Goal: Navigation & Orientation: Find specific page/section

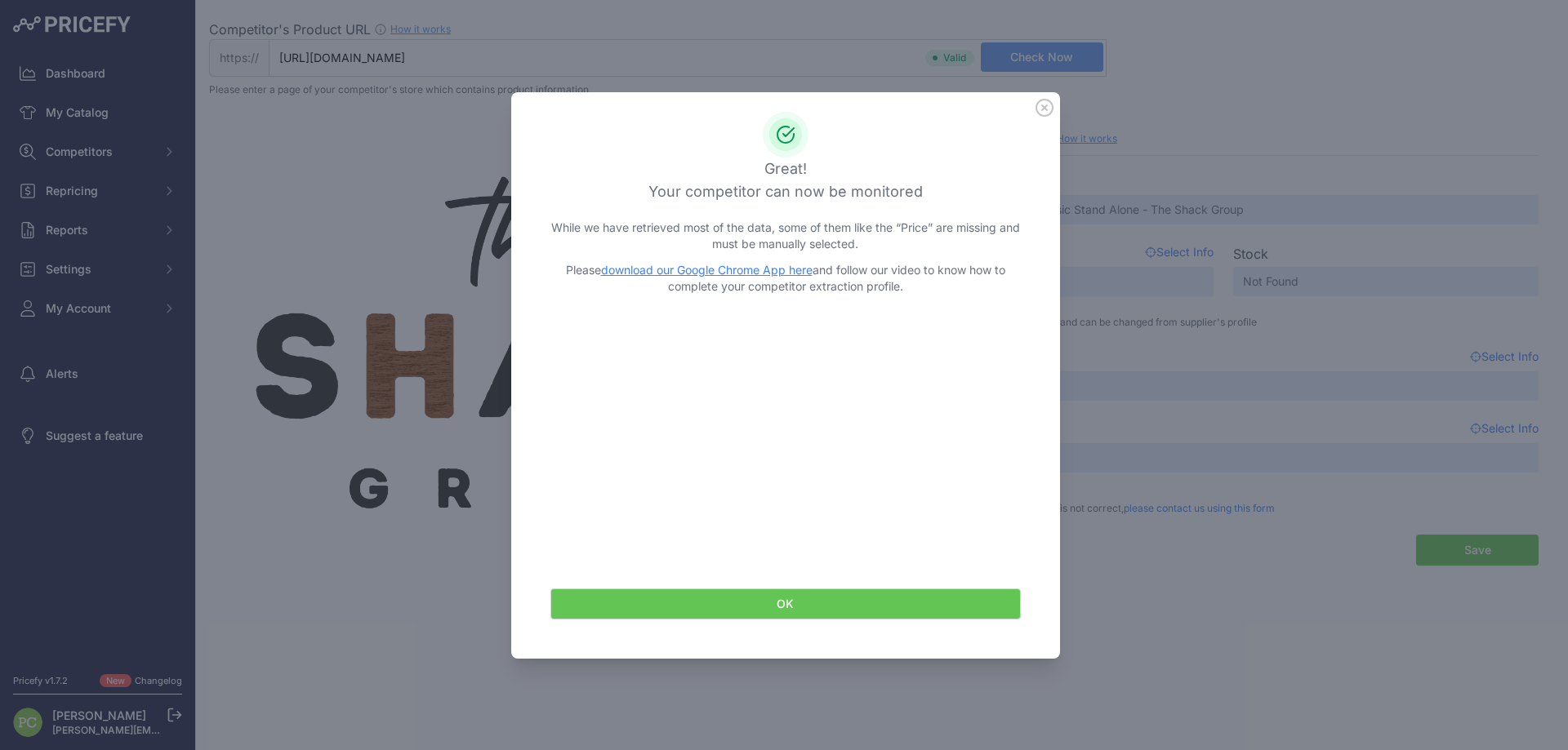
click at [1044, 103] on icon at bounding box center [1044, 107] width 18 height 18
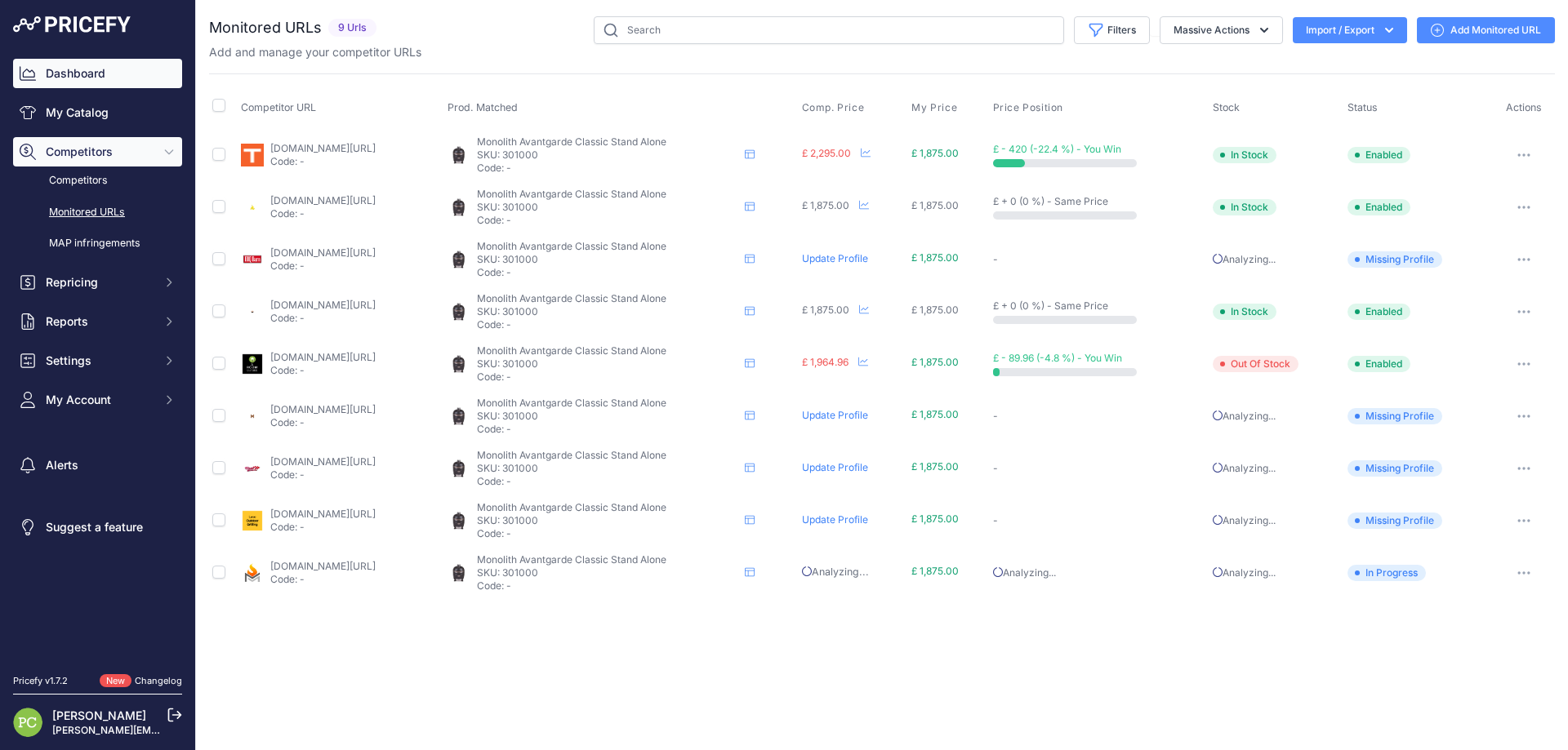
click at [97, 69] on link "Dashboard" at bounding box center [98, 73] width 169 height 29
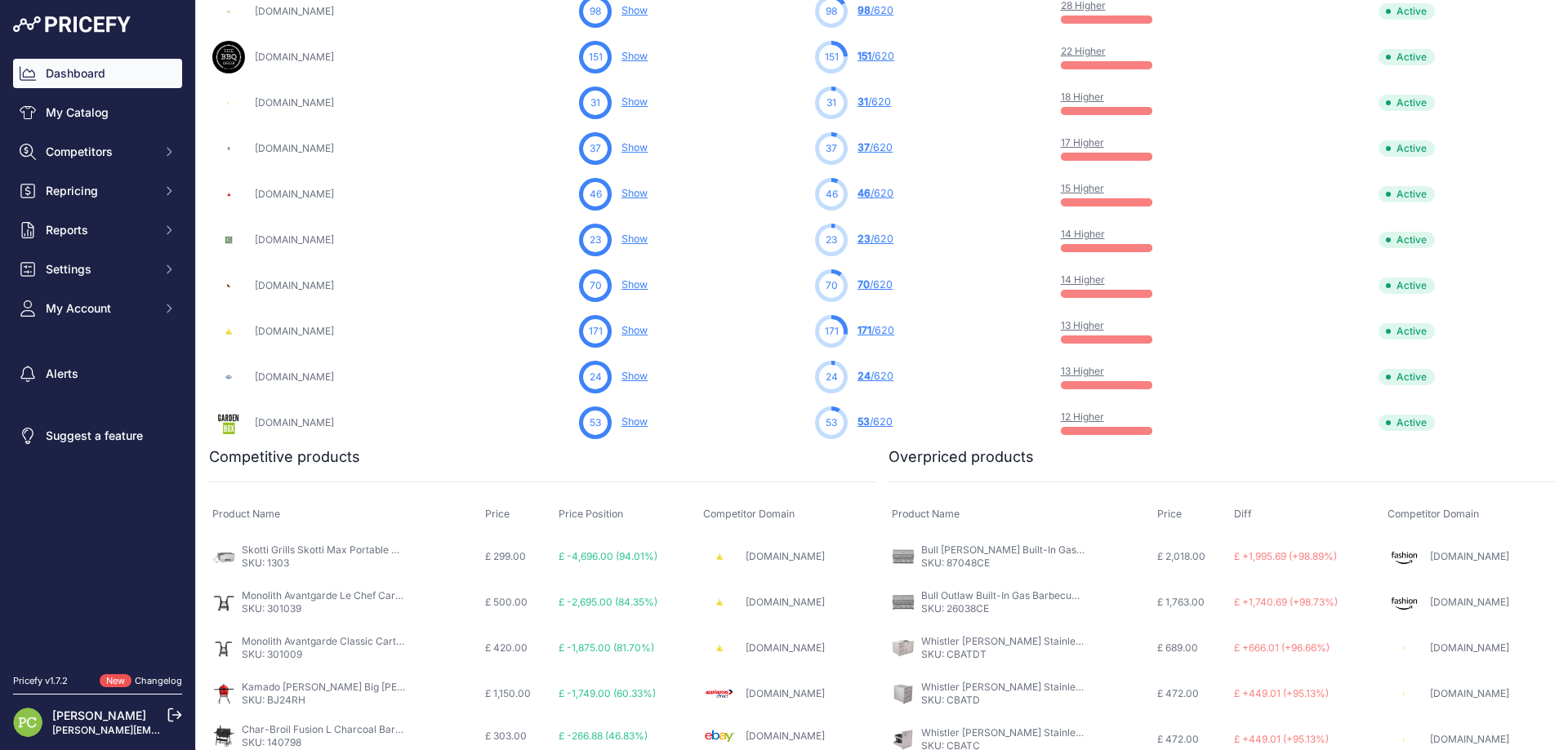
scroll to position [816, 0]
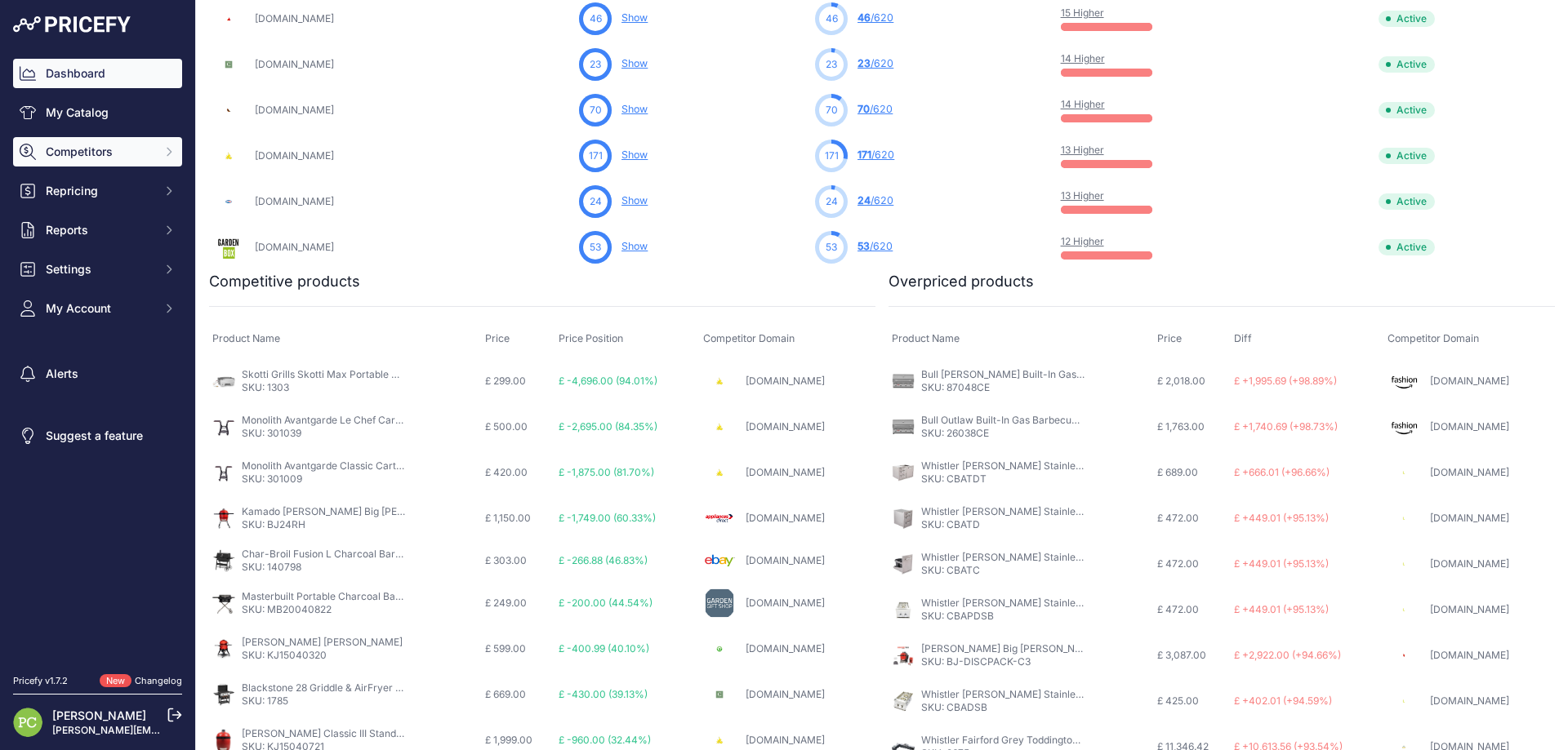
click at [81, 155] on span "Competitors" at bounding box center [99, 151] width 107 height 17
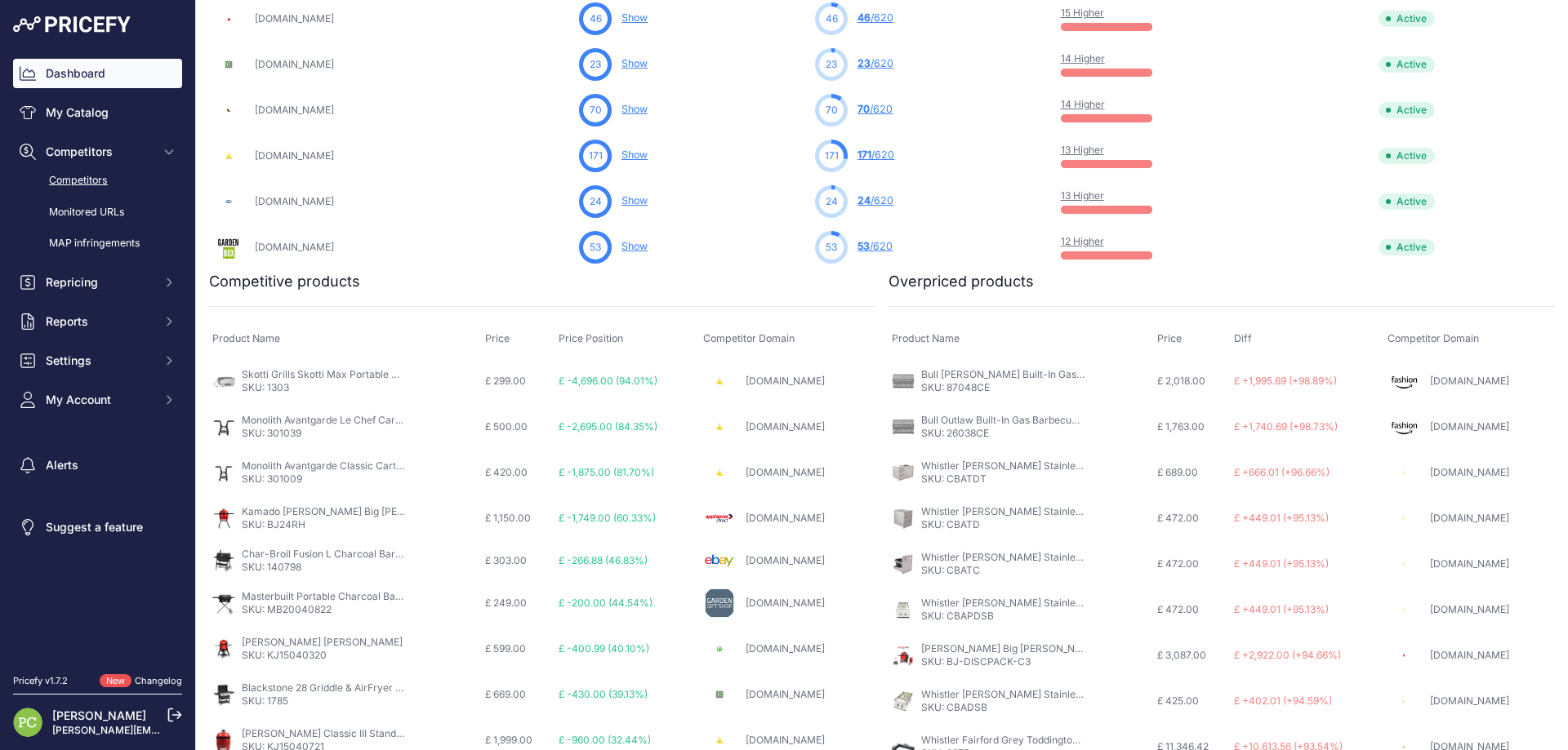
click at [74, 184] on link "Competitors" at bounding box center [98, 180] width 169 height 28
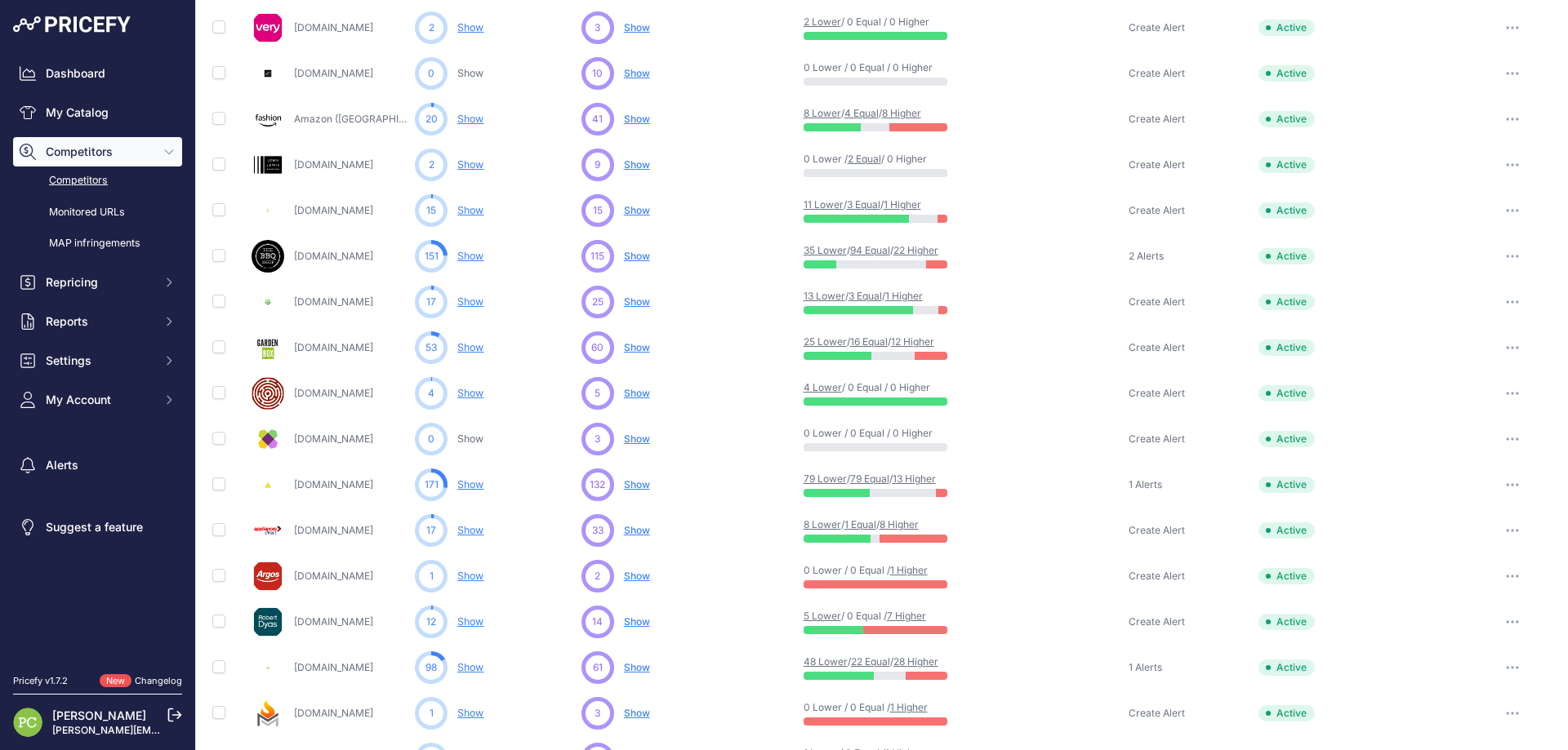
scroll to position [626, 0]
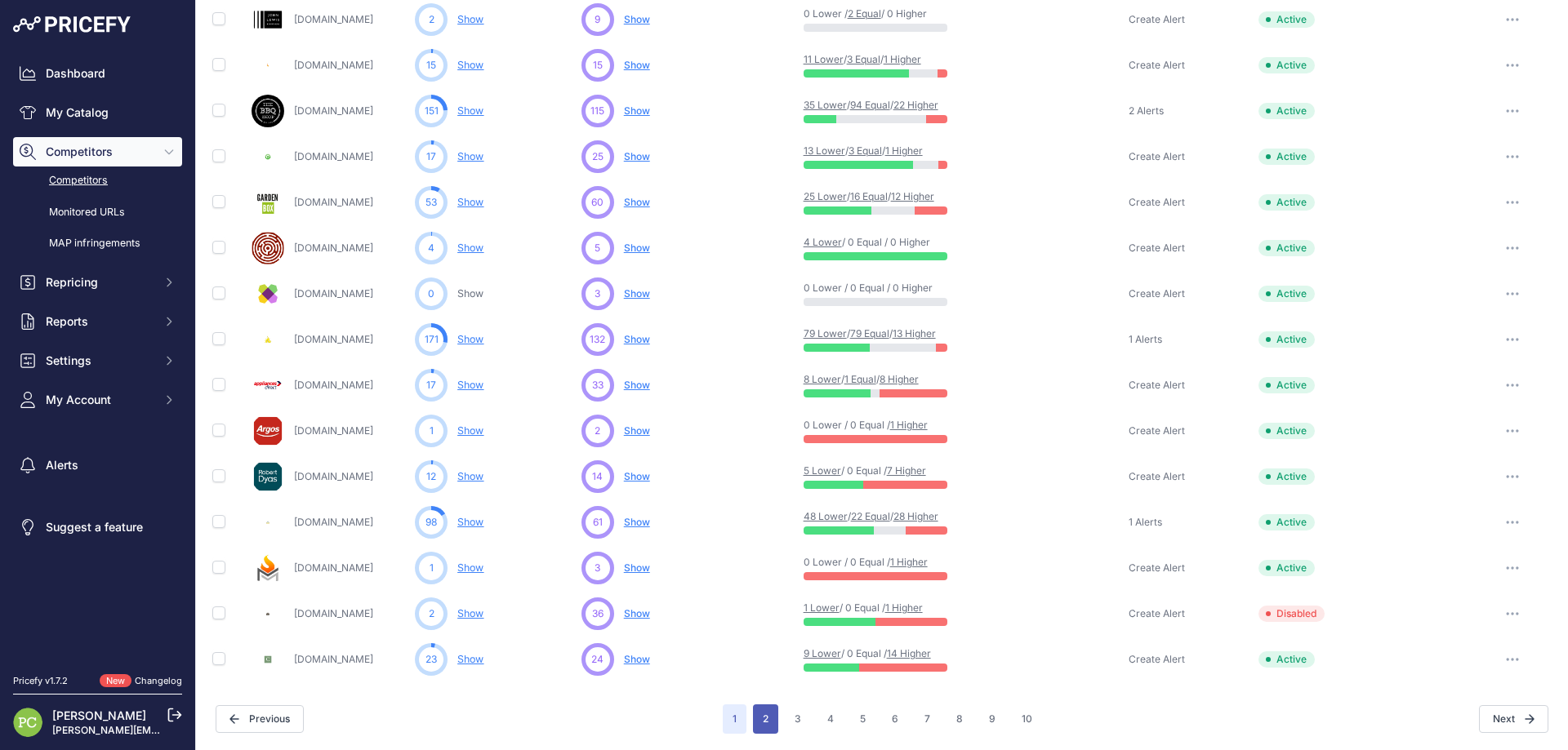
click at [767, 716] on button "2" at bounding box center [765, 718] width 26 height 29
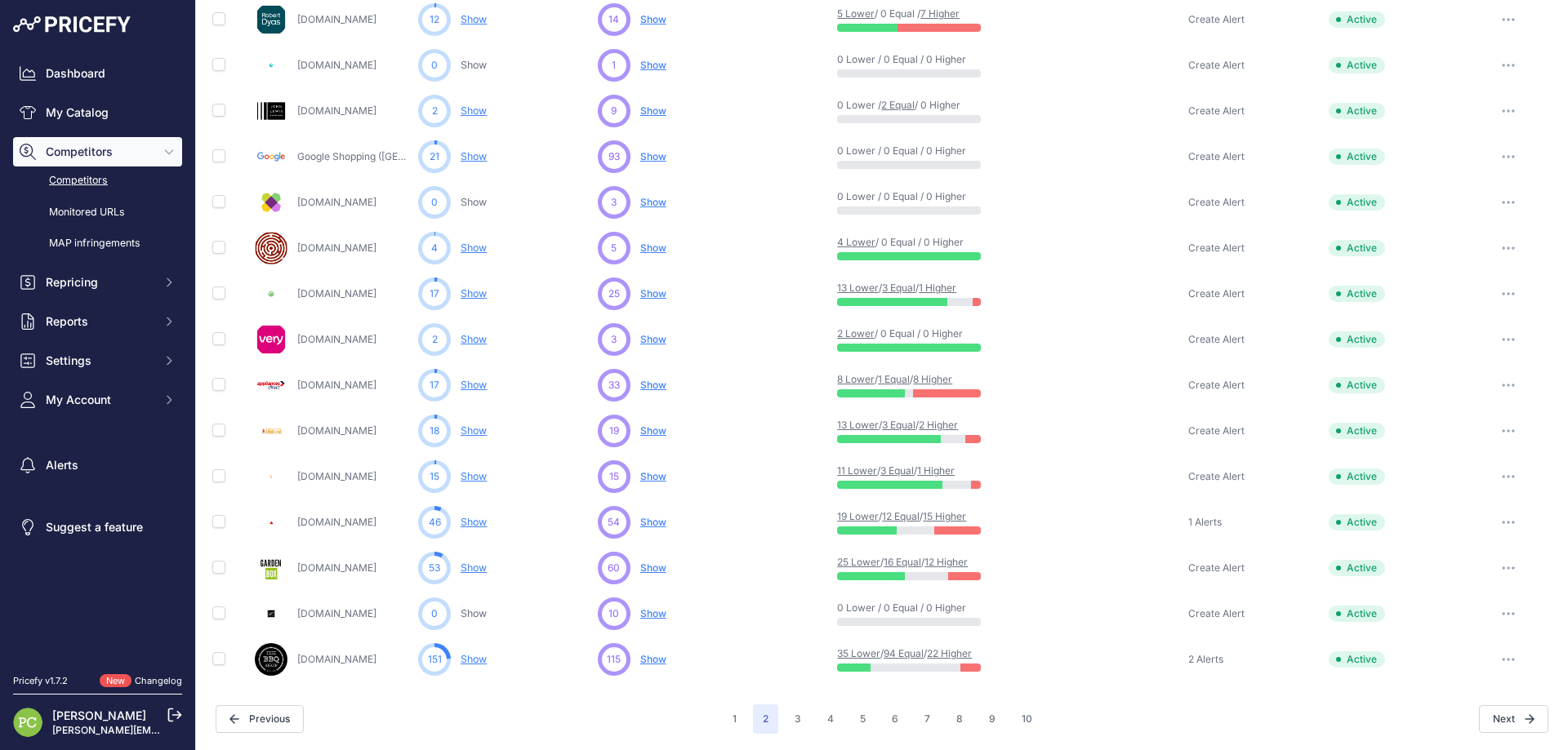
scroll to position [626, 0]
click at [792, 718] on button "3" at bounding box center [798, 718] width 26 height 29
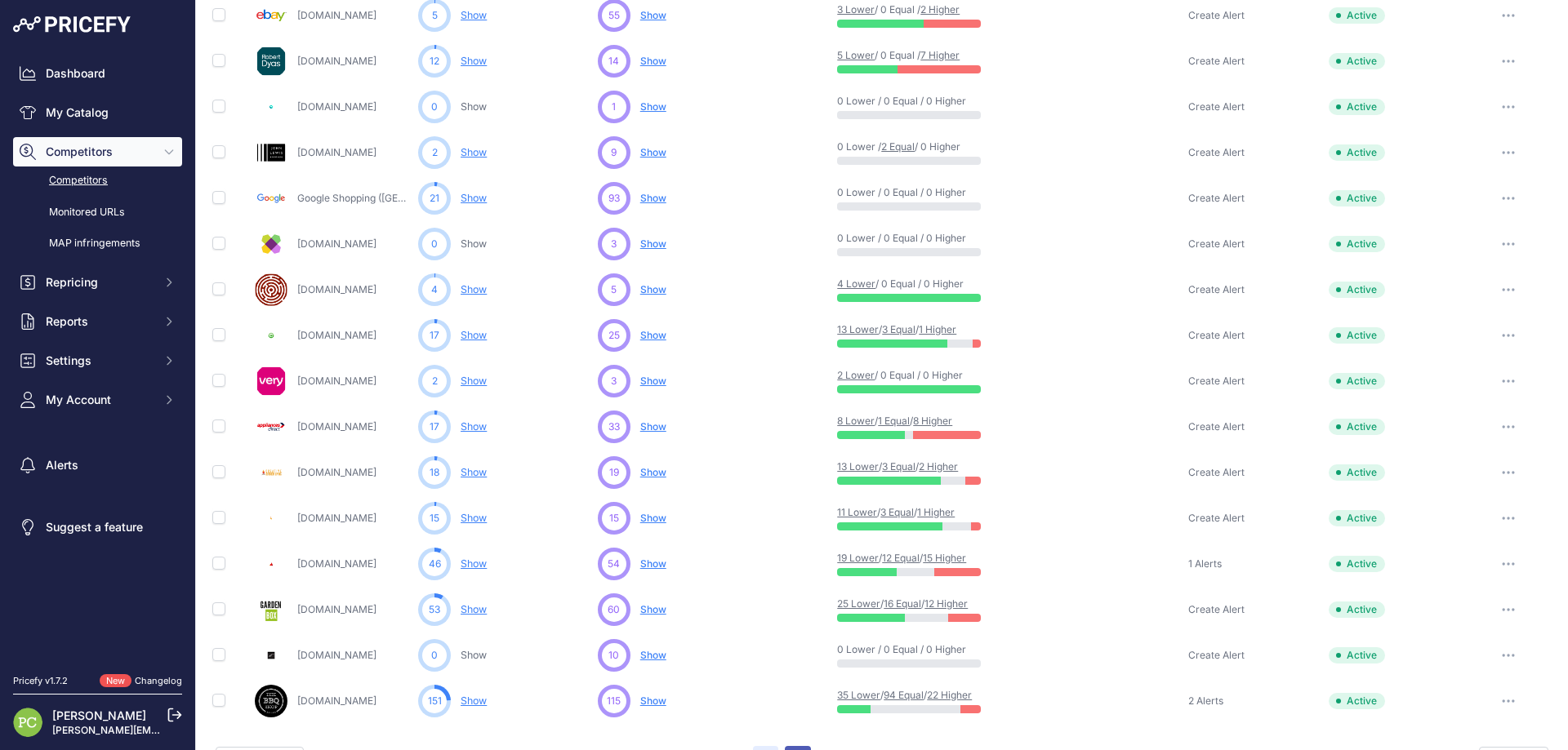
scroll to position [667, 0]
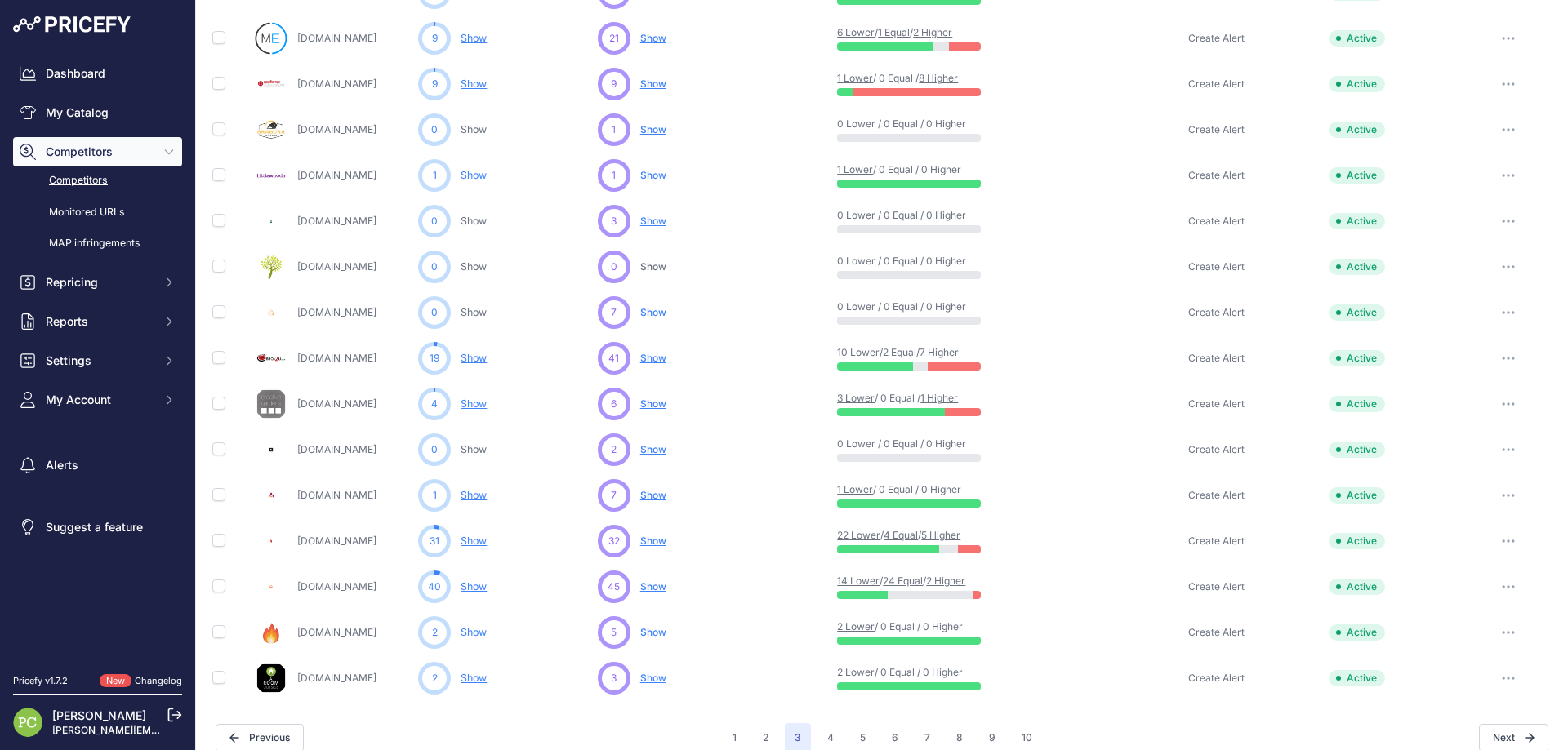
scroll to position [626, 0]
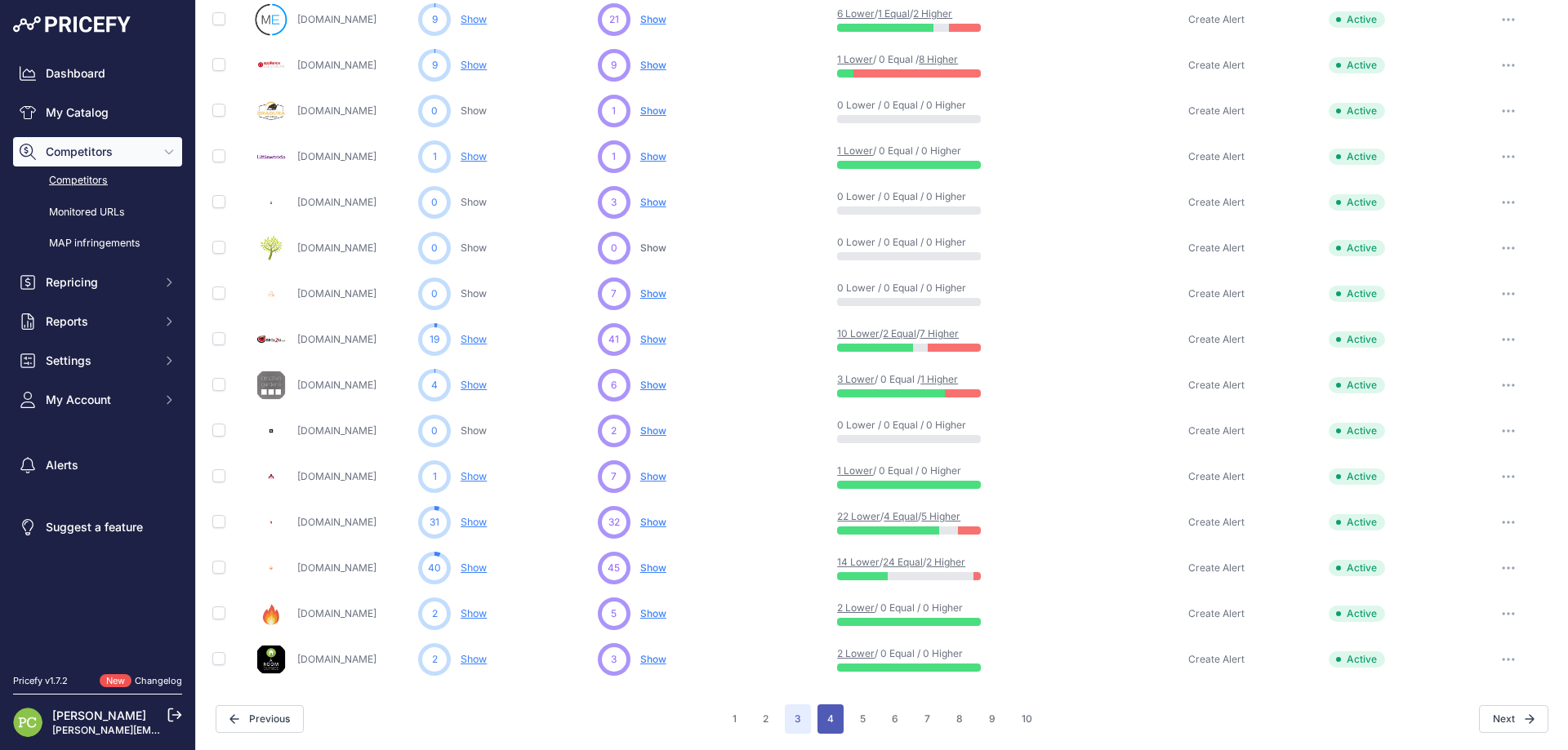
click at [821, 719] on button "4" at bounding box center [830, 718] width 26 height 29
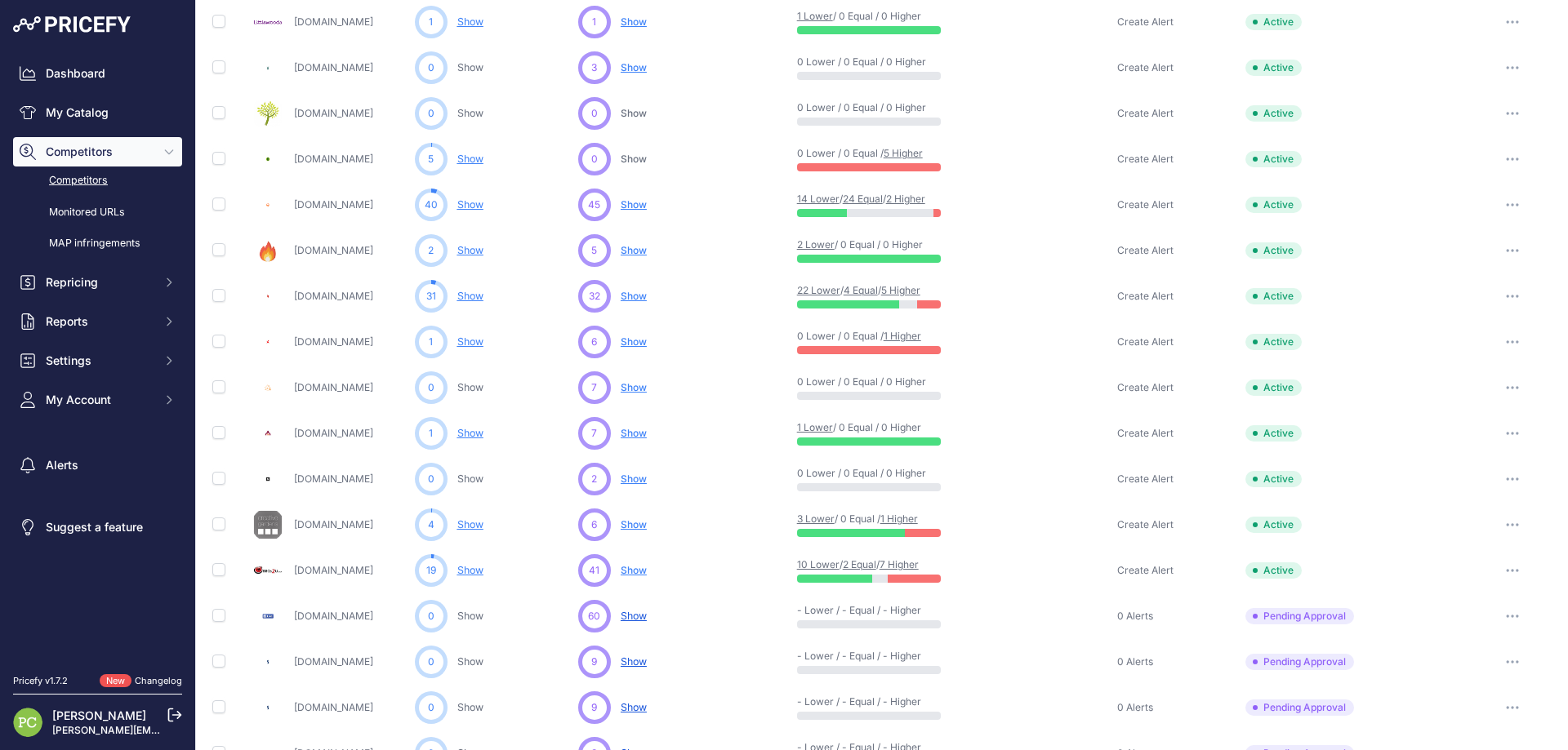
scroll to position [626, 0]
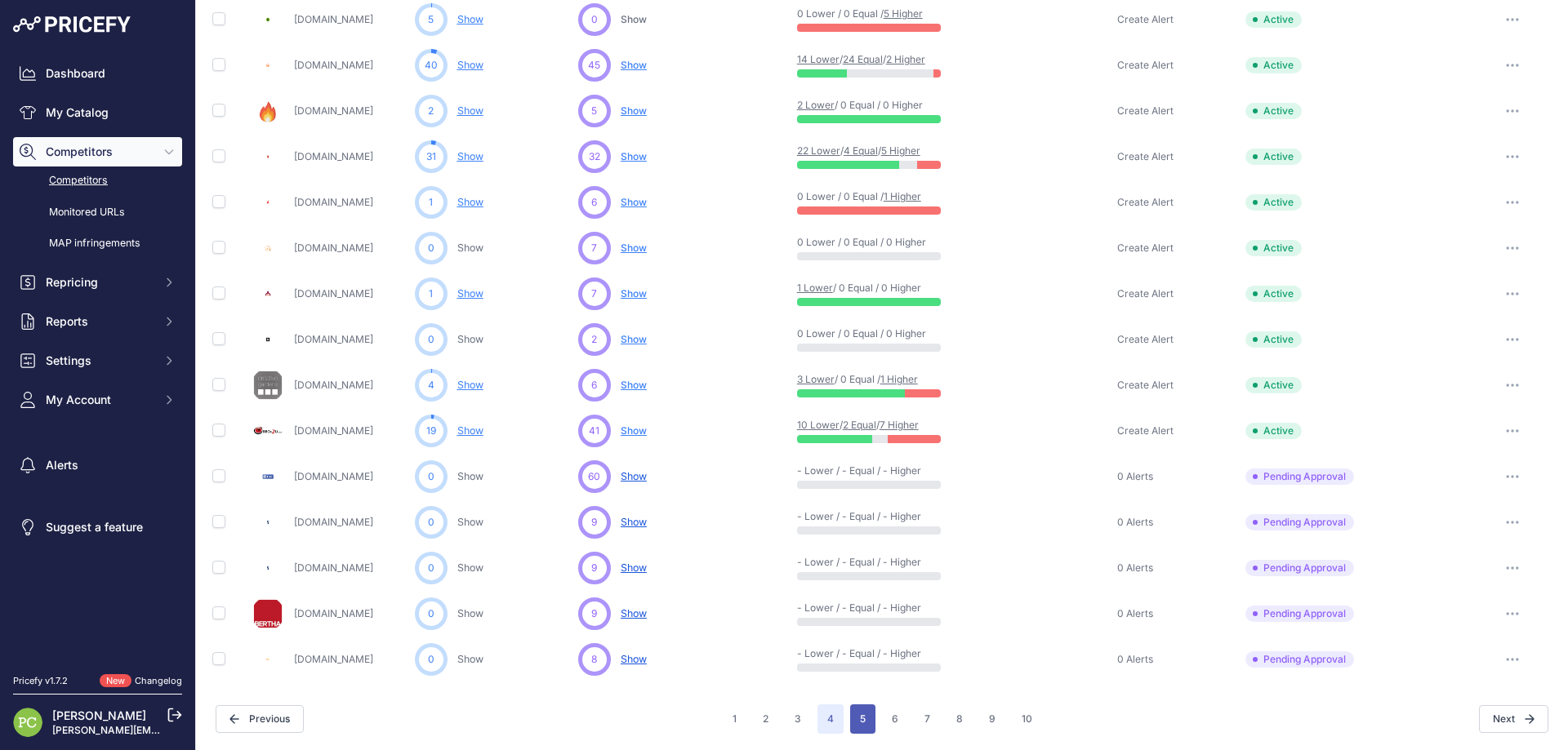
click at [854, 719] on button "5" at bounding box center [862, 718] width 26 height 29
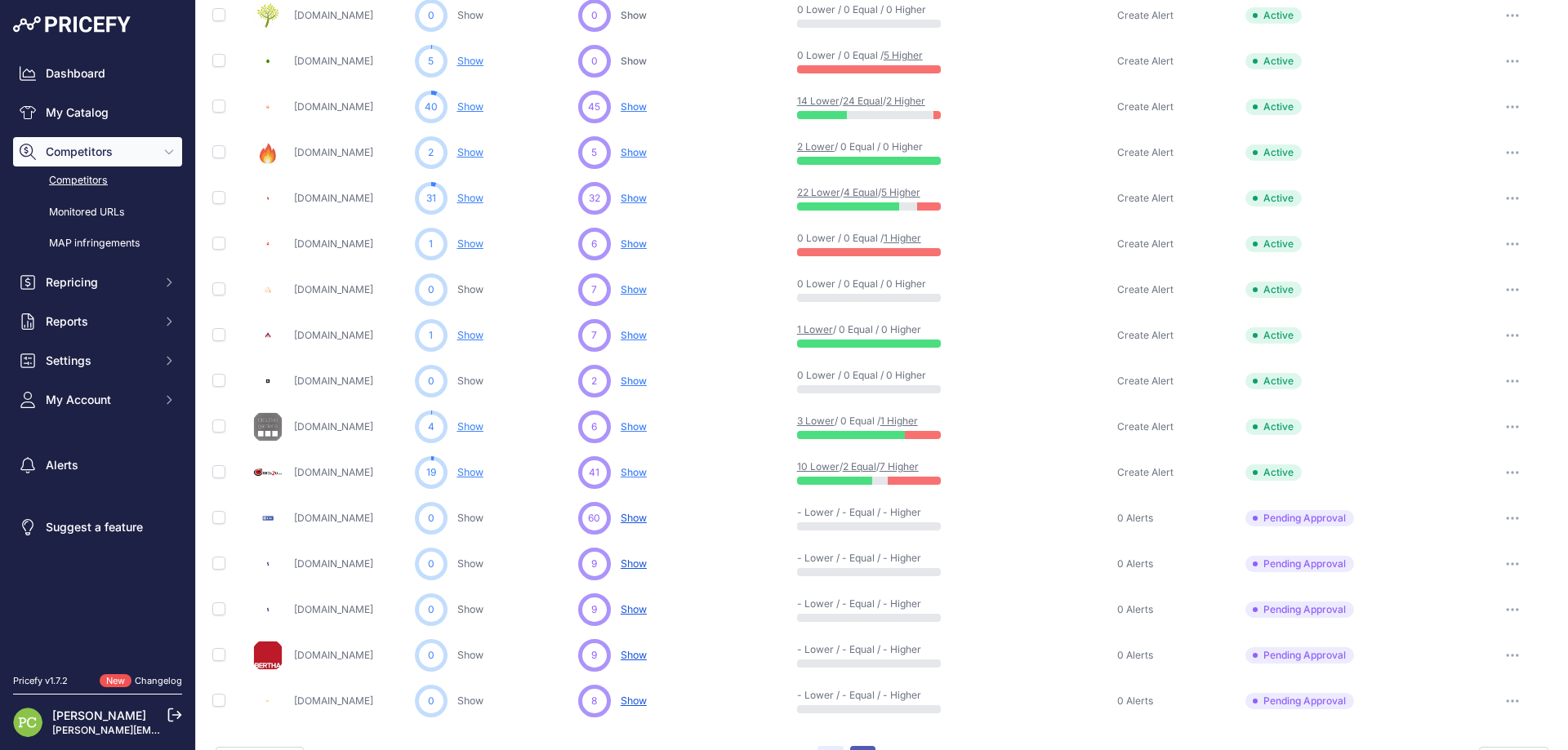
scroll to position [667, 0]
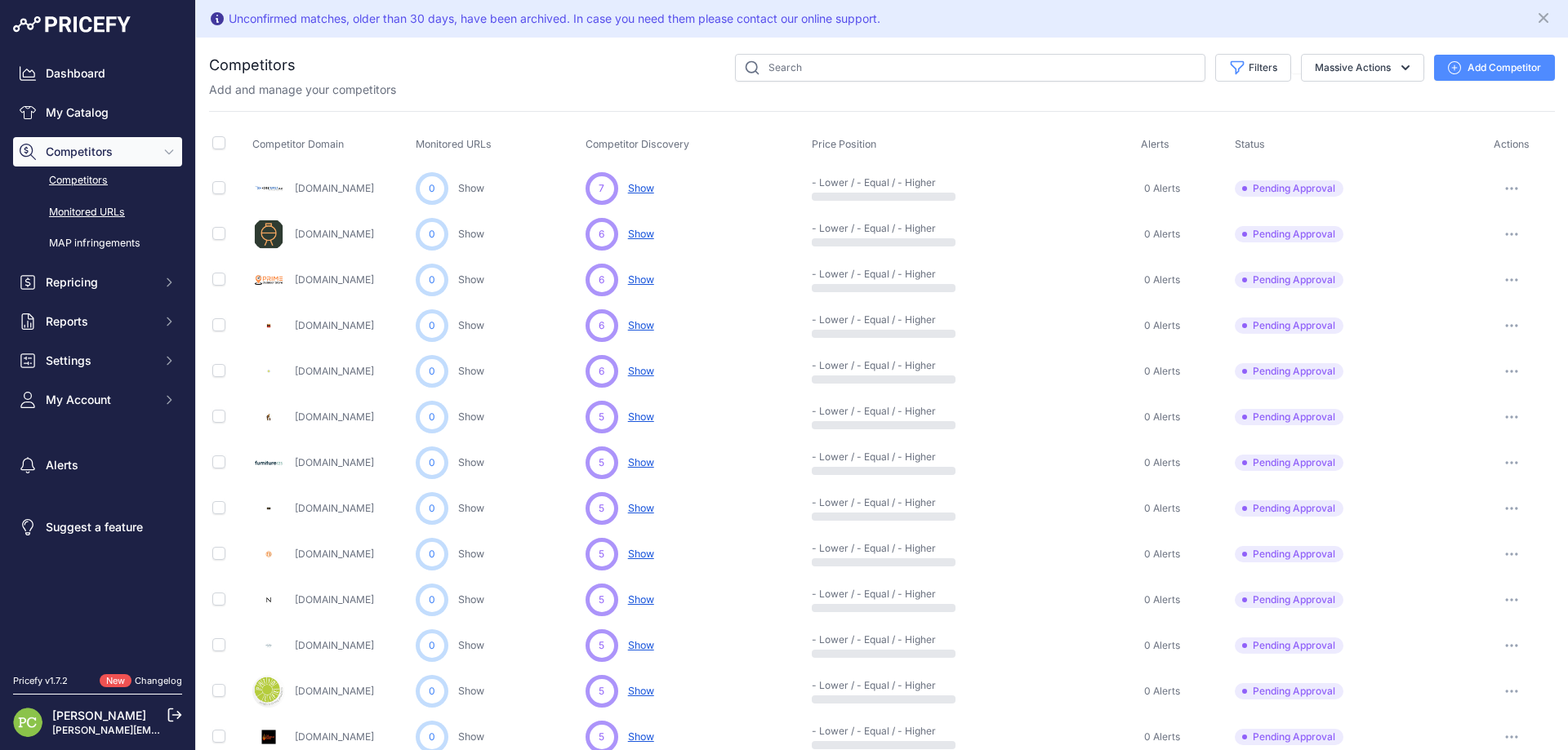
click at [72, 209] on link "Monitored URLs" at bounding box center [98, 213] width 169 height 28
